Goal: Task Accomplishment & Management: Manage account settings

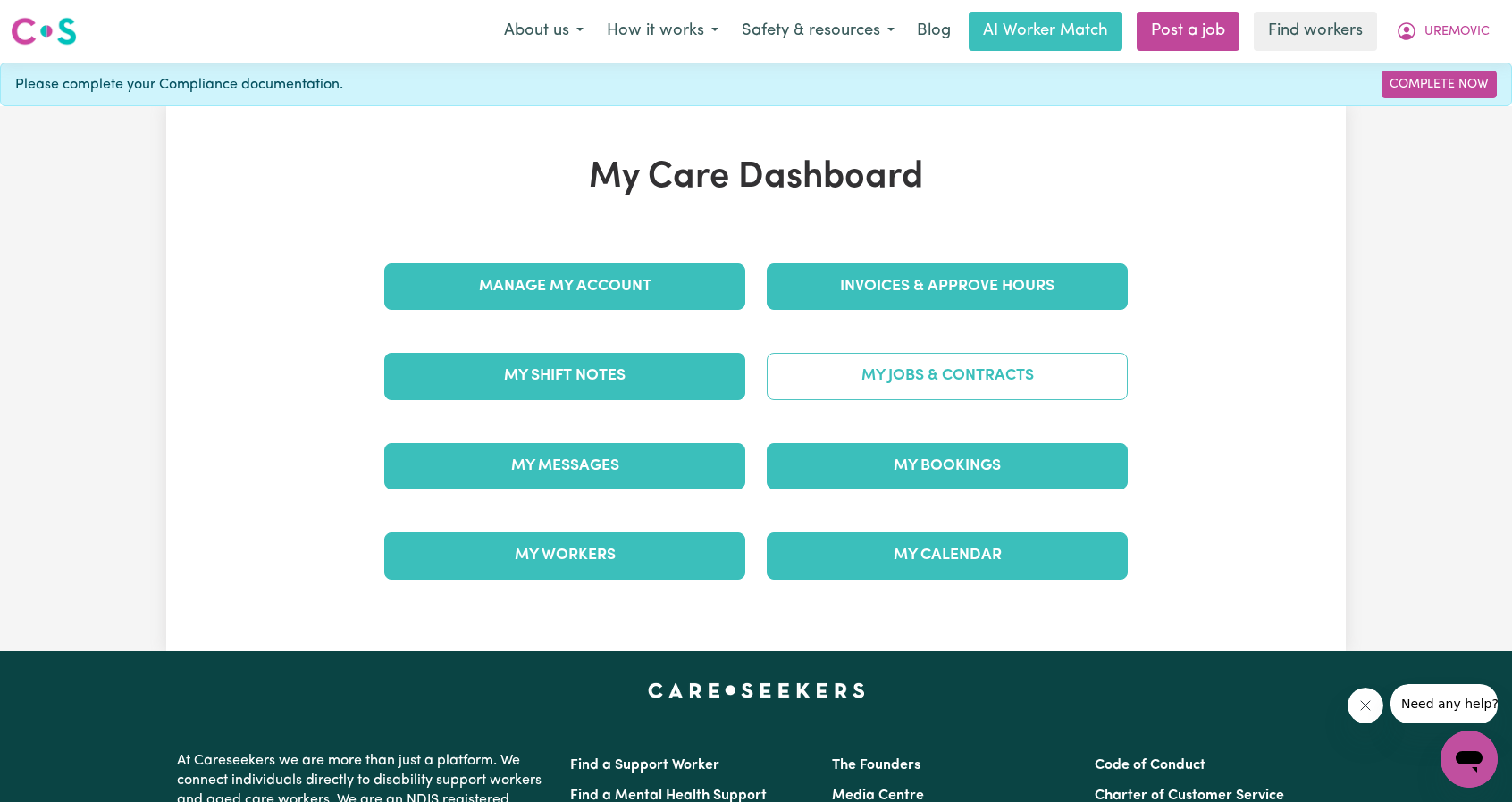
click at [898, 378] on link "My Jobs & Contracts" at bounding box center [946, 376] width 361 height 47
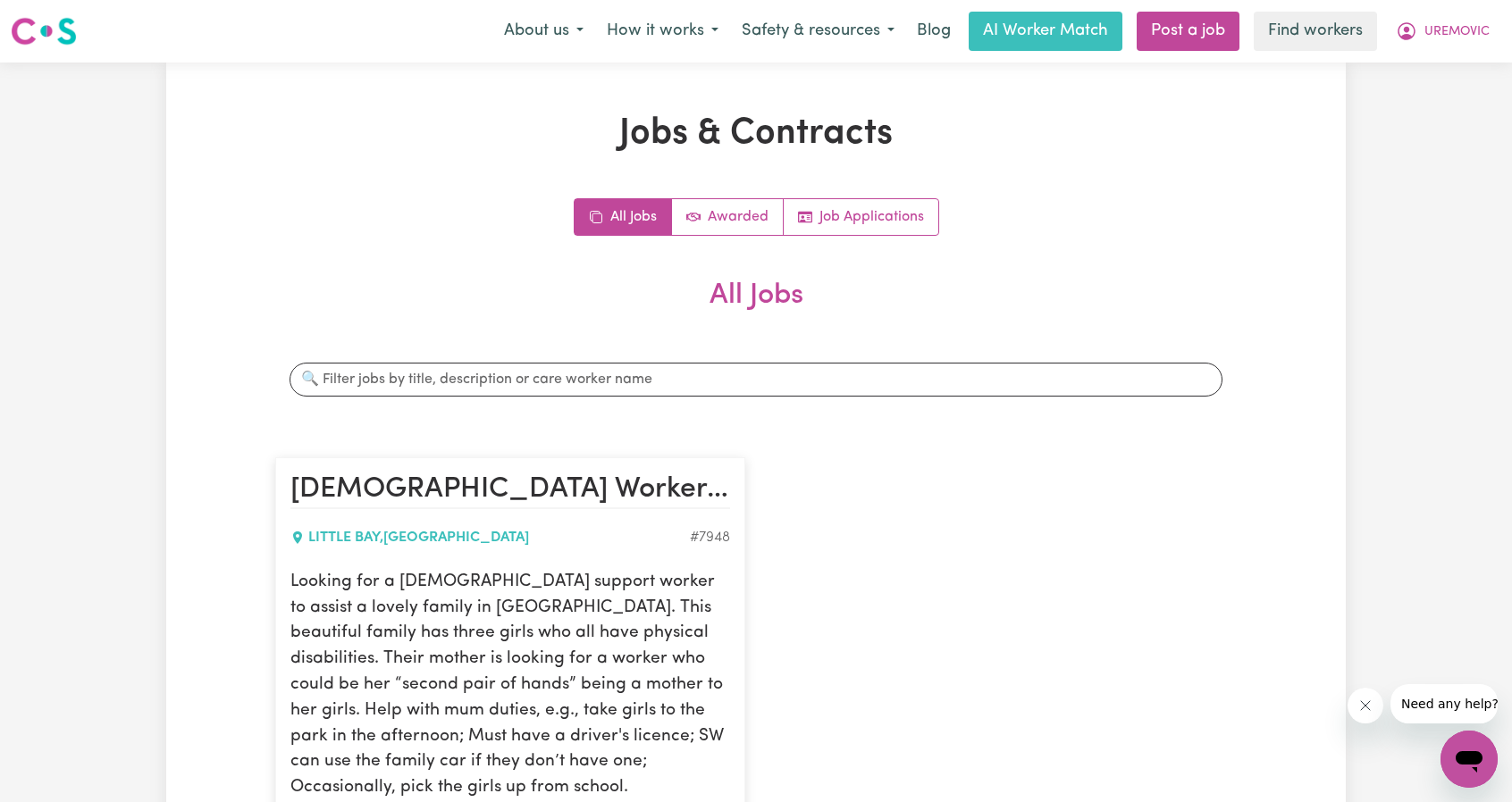
click at [842, 240] on div "All Jobs Awarded Job Applications All Jobs Search jobs [DEMOGRAPHIC_DATA] Worke…" at bounding box center [756, 674] width 962 height 953
click at [847, 233] on link "Job Applications" at bounding box center [861, 217] width 155 height 36
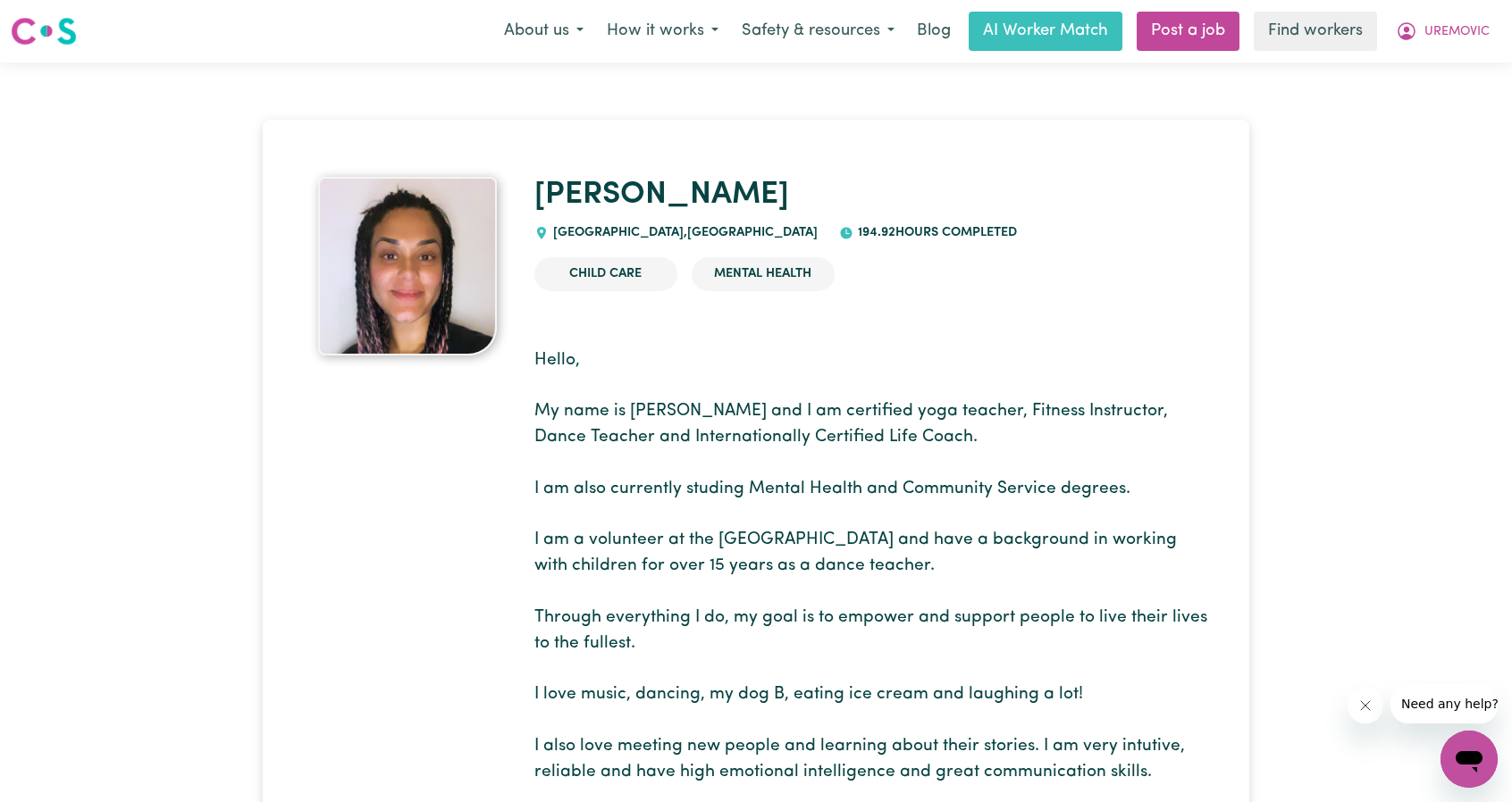
click at [1435, 31] on span "UREMOVIC" at bounding box center [1457, 32] width 65 height 20
click at [1403, 106] on link "Logout" at bounding box center [1429, 103] width 141 height 34
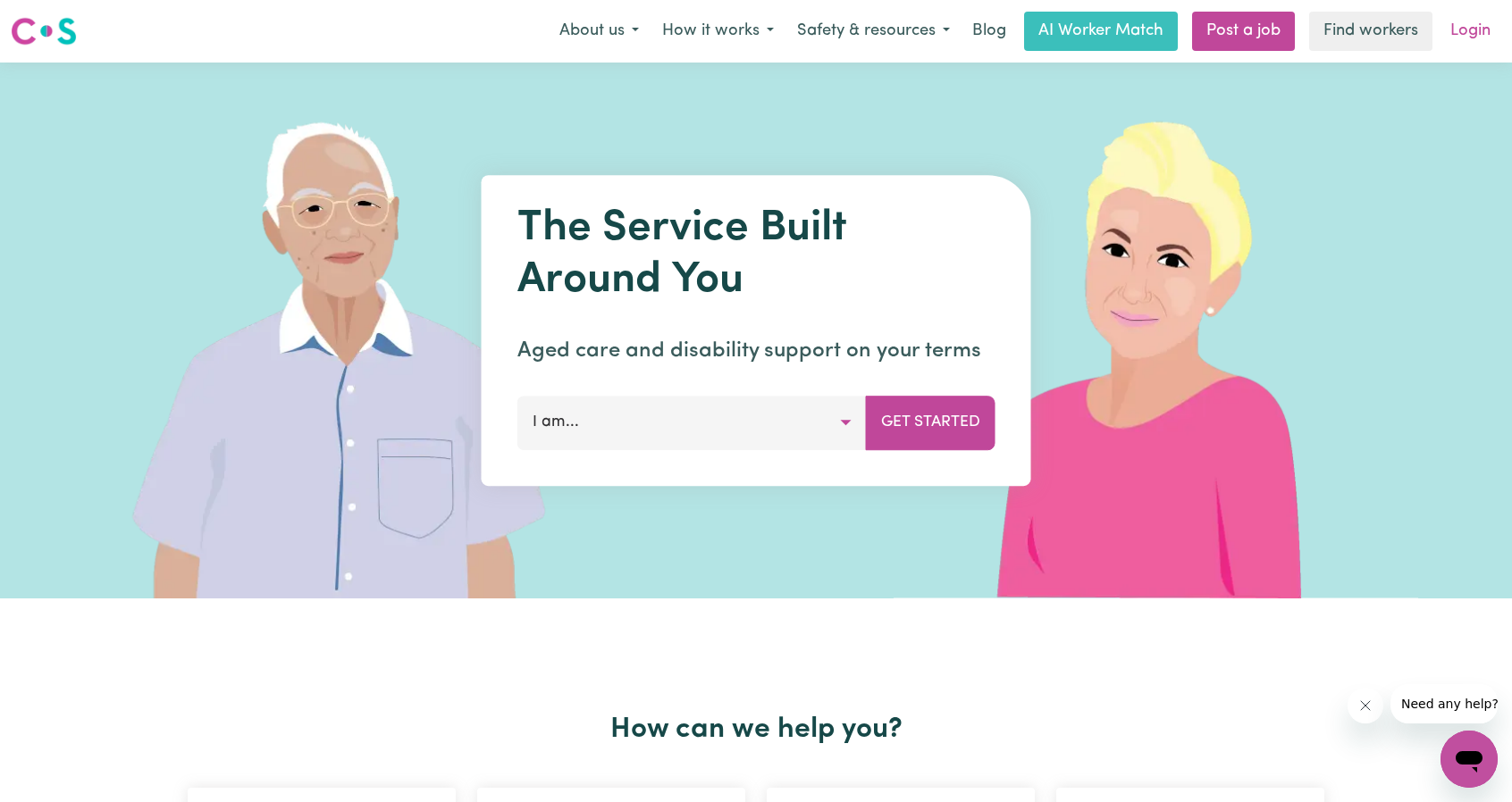
click at [1468, 43] on link "Login" at bounding box center [1470, 32] width 61 height 40
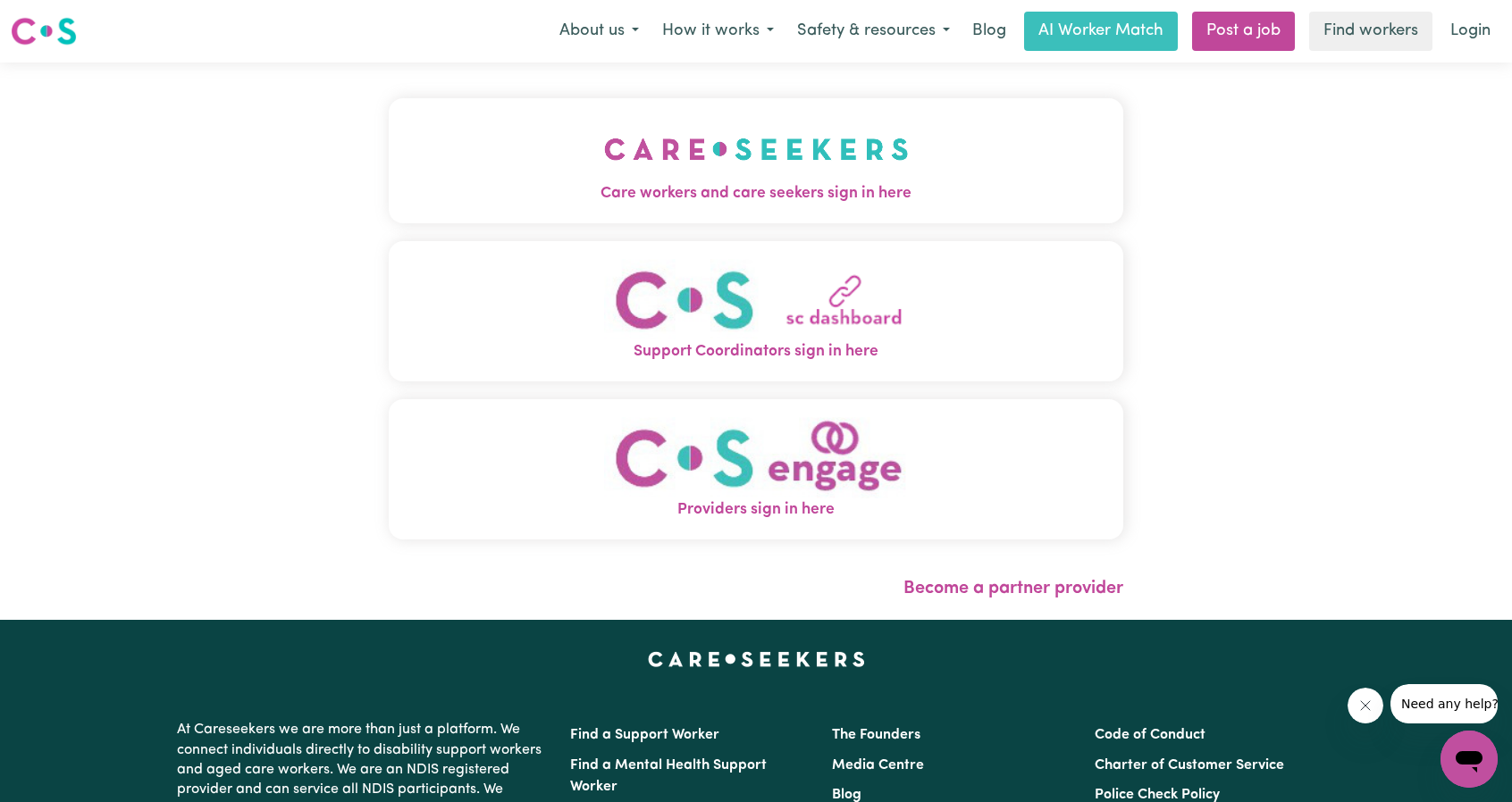
click at [810, 117] on button "Care workers and care seekers sign in here" at bounding box center [756, 160] width 735 height 125
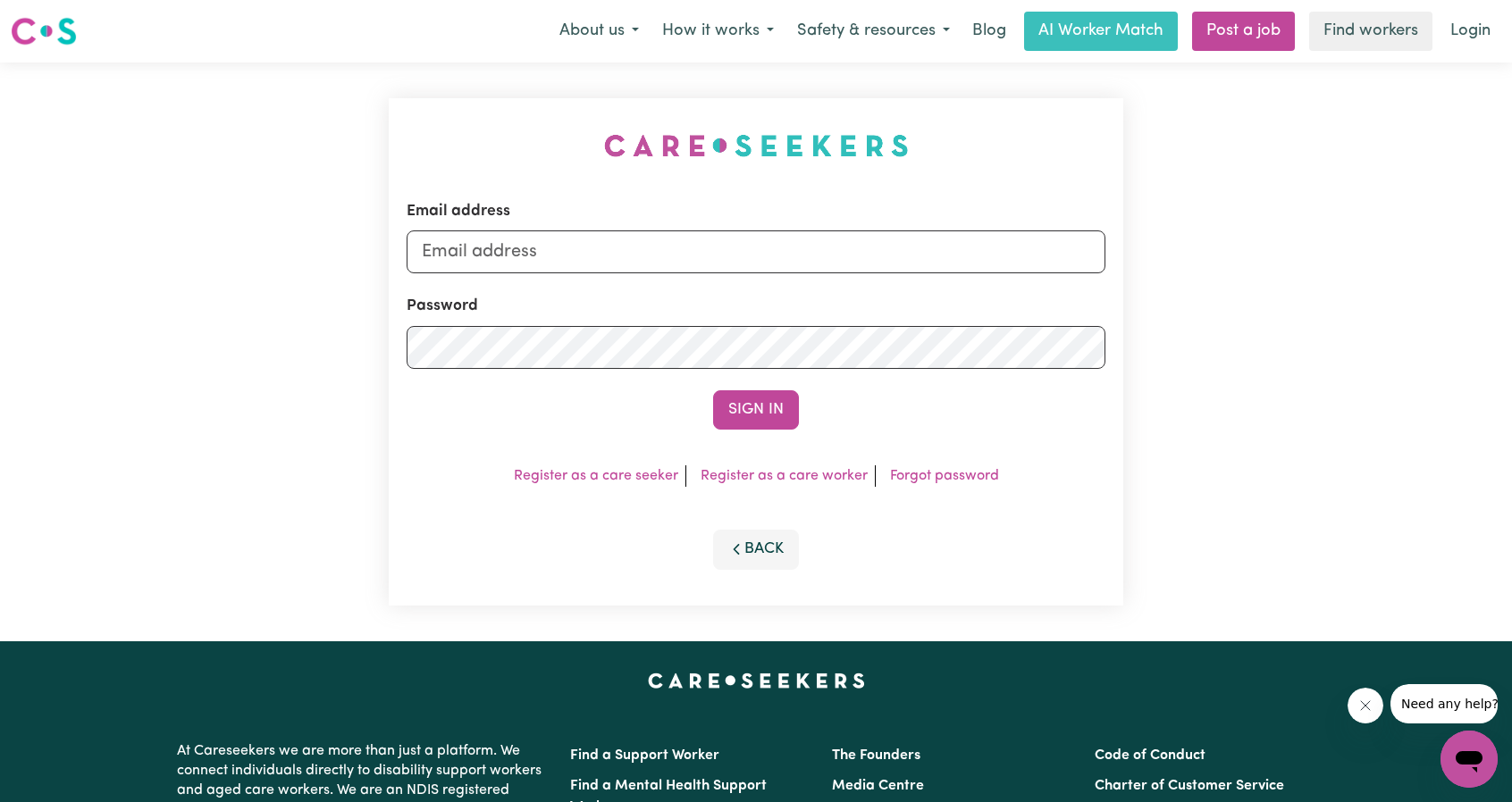
click at [844, 222] on div "Email address" at bounding box center [756, 236] width 699 height 73
click at [833, 244] on input "Email address" at bounding box center [756, 252] width 699 height 43
drag, startPoint x: 511, startPoint y: 266, endPoint x: 847, endPoint y: 275, distance: 336.1
click at [847, 275] on form "Email address superuser~ethan@careseekers.com.au Password Sign In" at bounding box center [756, 314] width 699 height 230
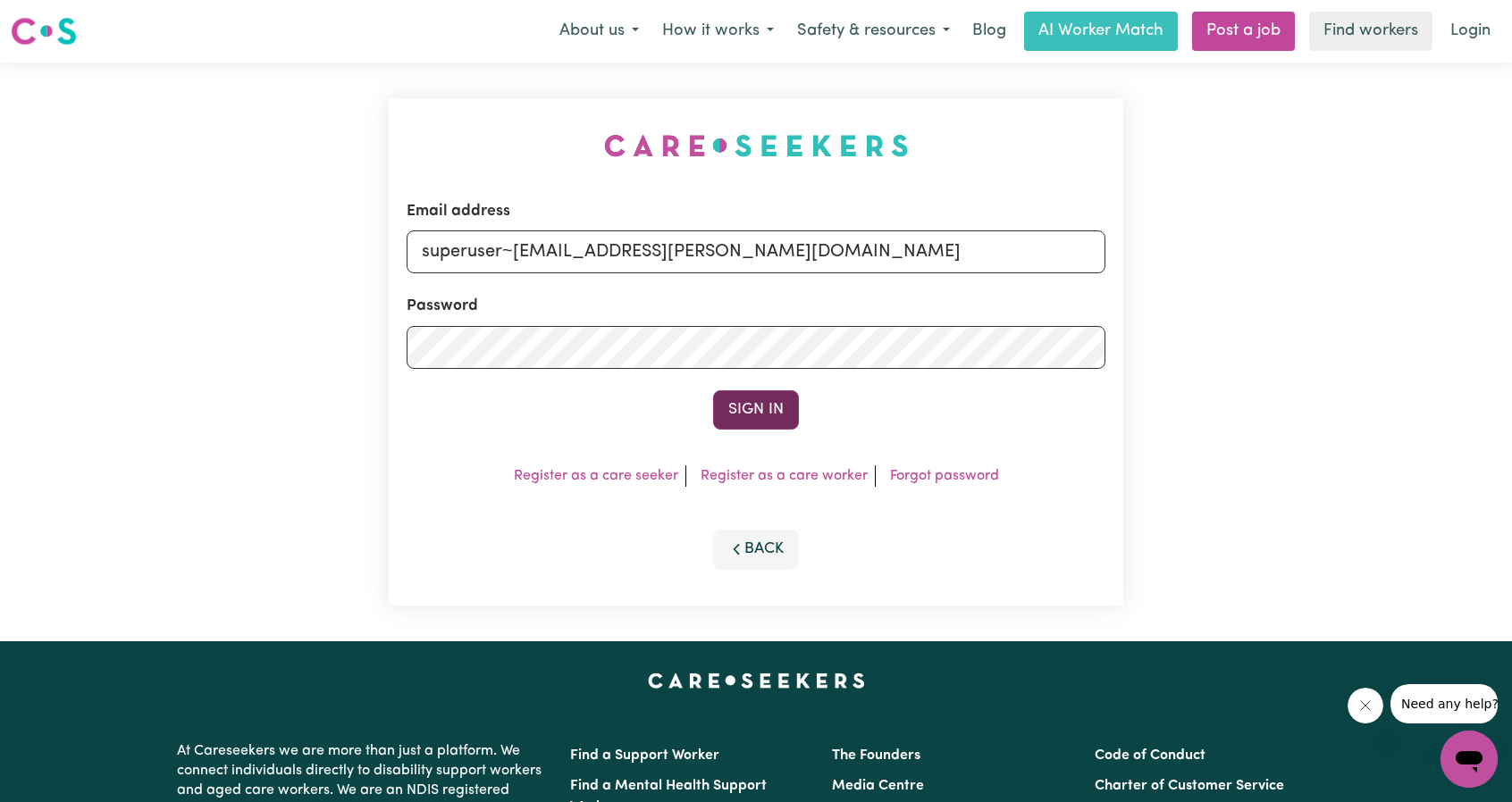
type input "superuser~hall.anita@hotmail.com"
click at [784, 424] on button "Sign In" at bounding box center [756, 410] width 86 height 40
